Goal: Task Accomplishment & Management: Use online tool/utility

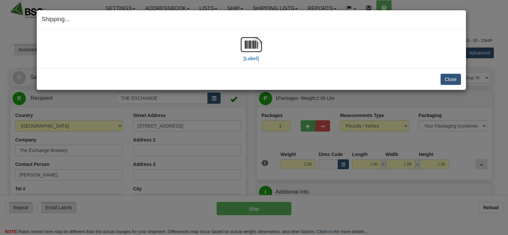
select select "0"
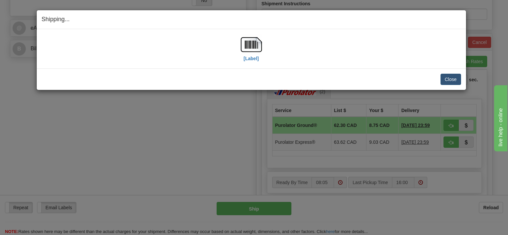
scroll to position [279, 0]
click at [447, 79] on button "Close" at bounding box center [451, 79] width 21 height 11
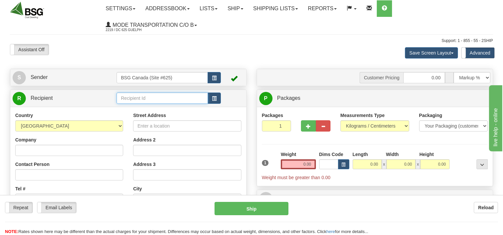
click at [138, 96] on input "text" at bounding box center [161, 98] width 91 height 11
click at [164, 99] on input "text" at bounding box center [161, 98] width 91 height 11
click at [175, 111] on div "TRESTLE BREWING COMPANY" at bounding box center [160, 108] width 85 height 7
type input "TRESTLE BREWING COMPANY"
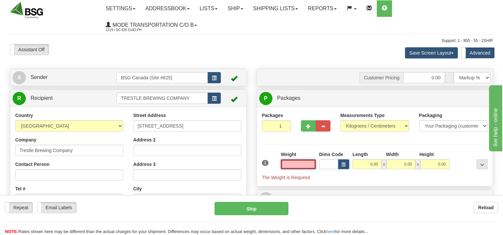
scroll to position [35, 0]
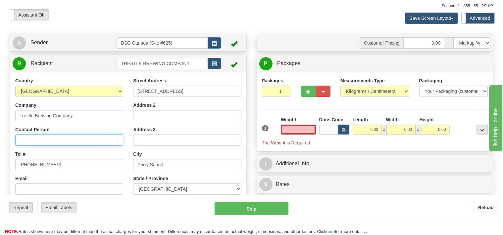
type input "0.00"
click at [62, 142] on input "Contact Person" at bounding box center [69, 140] width 108 height 11
type input "Matt"
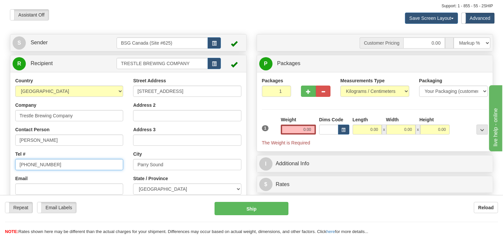
drag, startPoint x: 53, startPoint y: 165, endPoint x: 14, endPoint y: 167, distance: 39.7
click at [15, 167] on input "519-843-1660" at bounding box center [69, 164] width 108 height 11
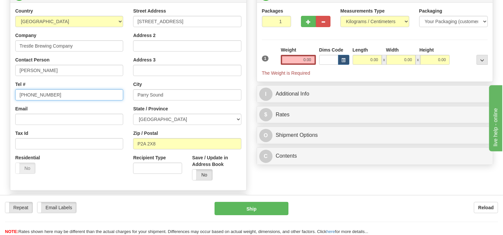
scroll to position [105, 0]
type input "705 774 3825"
click at [340, 16] on select "Pounds / Inches Kilograms / Centimeters" at bounding box center [374, 21] width 69 height 11
select select "0"
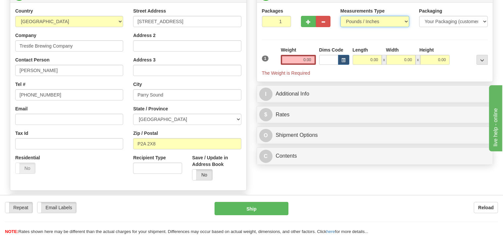
click option "Pounds / Inches" at bounding box center [0, 0] width 0 height 0
click at [292, 58] on input "0.00" at bounding box center [298, 60] width 35 height 10
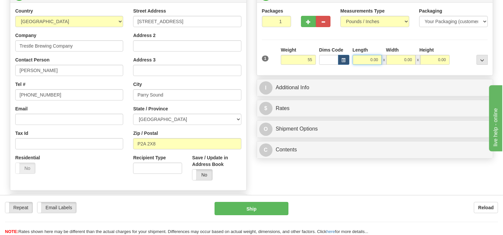
type input "55.00"
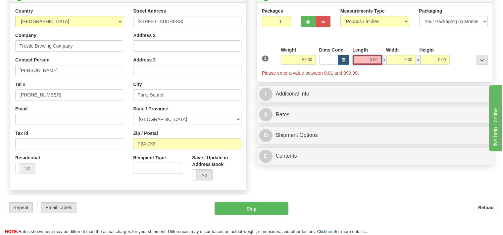
click at [368, 59] on input "0.00" at bounding box center [367, 60] width 30 height 10
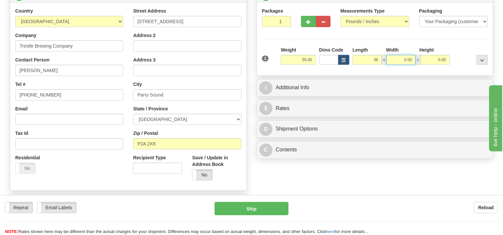
type input "36.00"
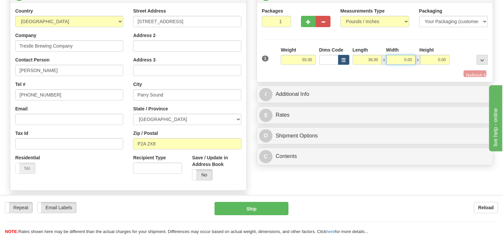
click at [394, 58] on input "0.00" at bounding box center [400, 60] width 29 height 10
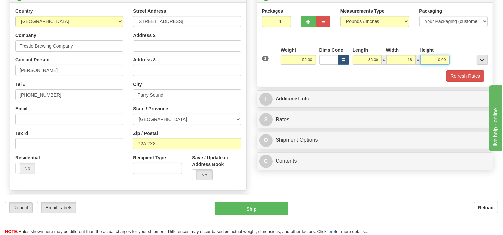
type input "18.00"
click at [435, 59] on input "0.00" at bounding box center [434, 60] width 29 height 10
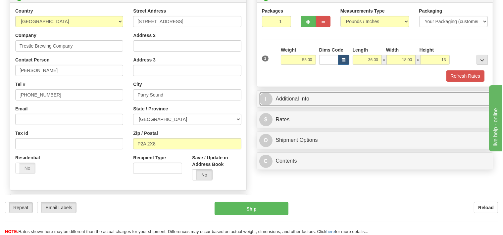
type input "13.00"
click at [322, 100] on link "I Additional Info" at bounding box center [374, 99] width 231 height 14
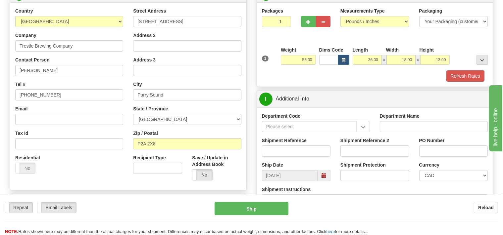
click at [272, 139] on label "Shipment Reference" at bounding box center [284, 140] width 45 height 7
click at [267, 147] on input "Shipment Reference" at bounding box center [296, 151] width 69 height 11
type input "SO170-150508"
click at [457, 76] on button "Refresh Rates" at bounding box center [465, 75] width 38 height 11
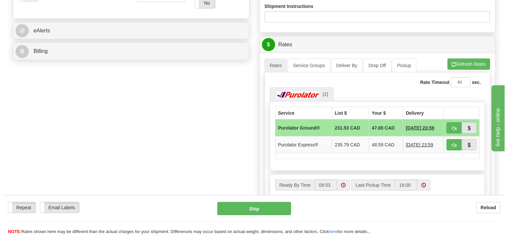
scroll to position [279, 0]
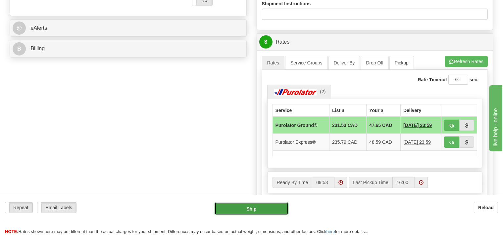
click at [272, 209] on button "Ship" at bounding box center [251, 208] width 74 height 13
type input "260"
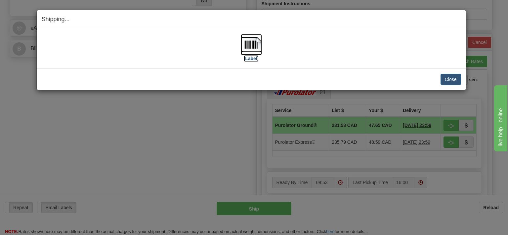
click at [256, 47] on img at bounding box center [251, 44] width 21 height 21
